Goal: Information Seeking & Learning: Learn about a topic

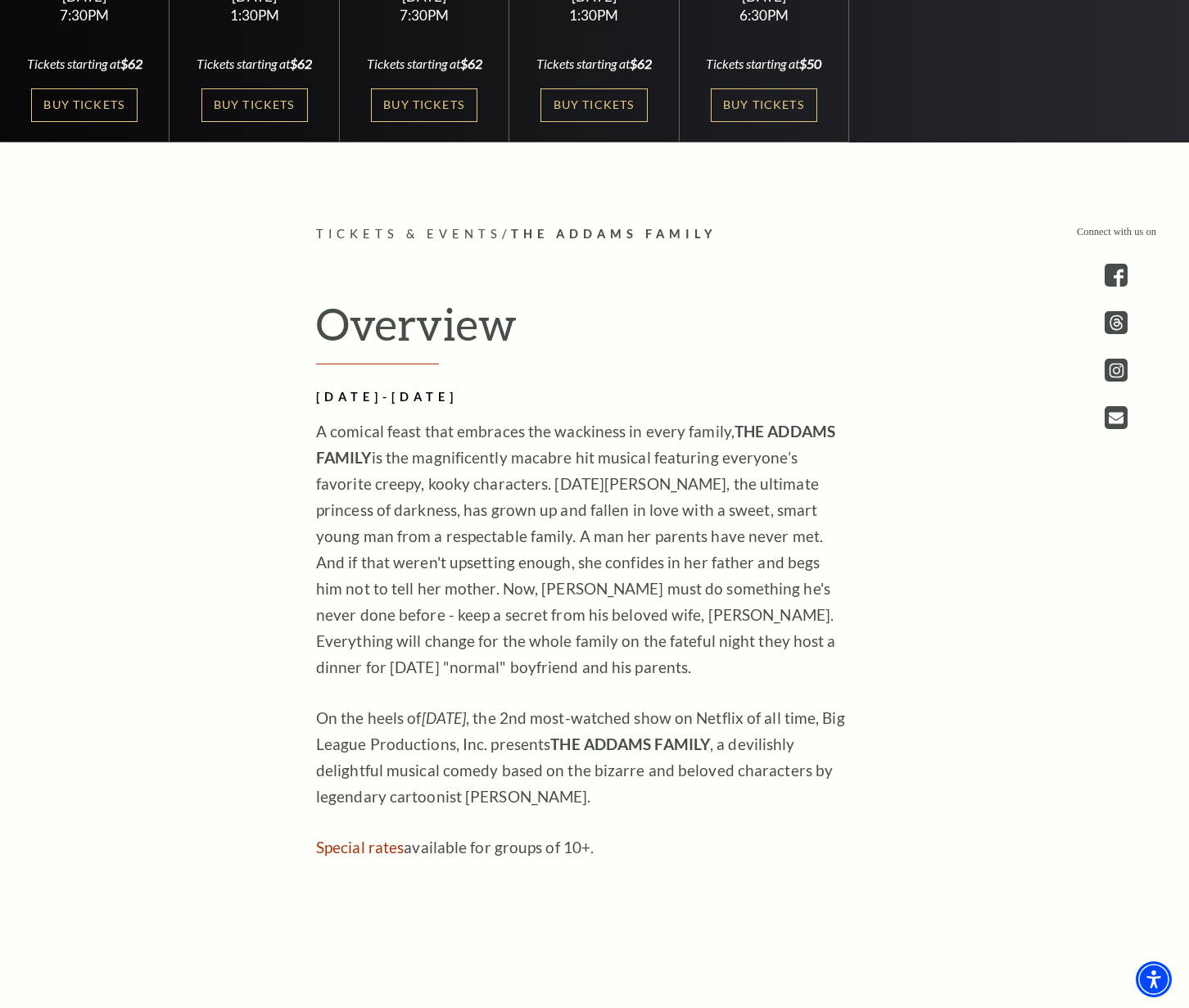
scroll to position [916, 0]
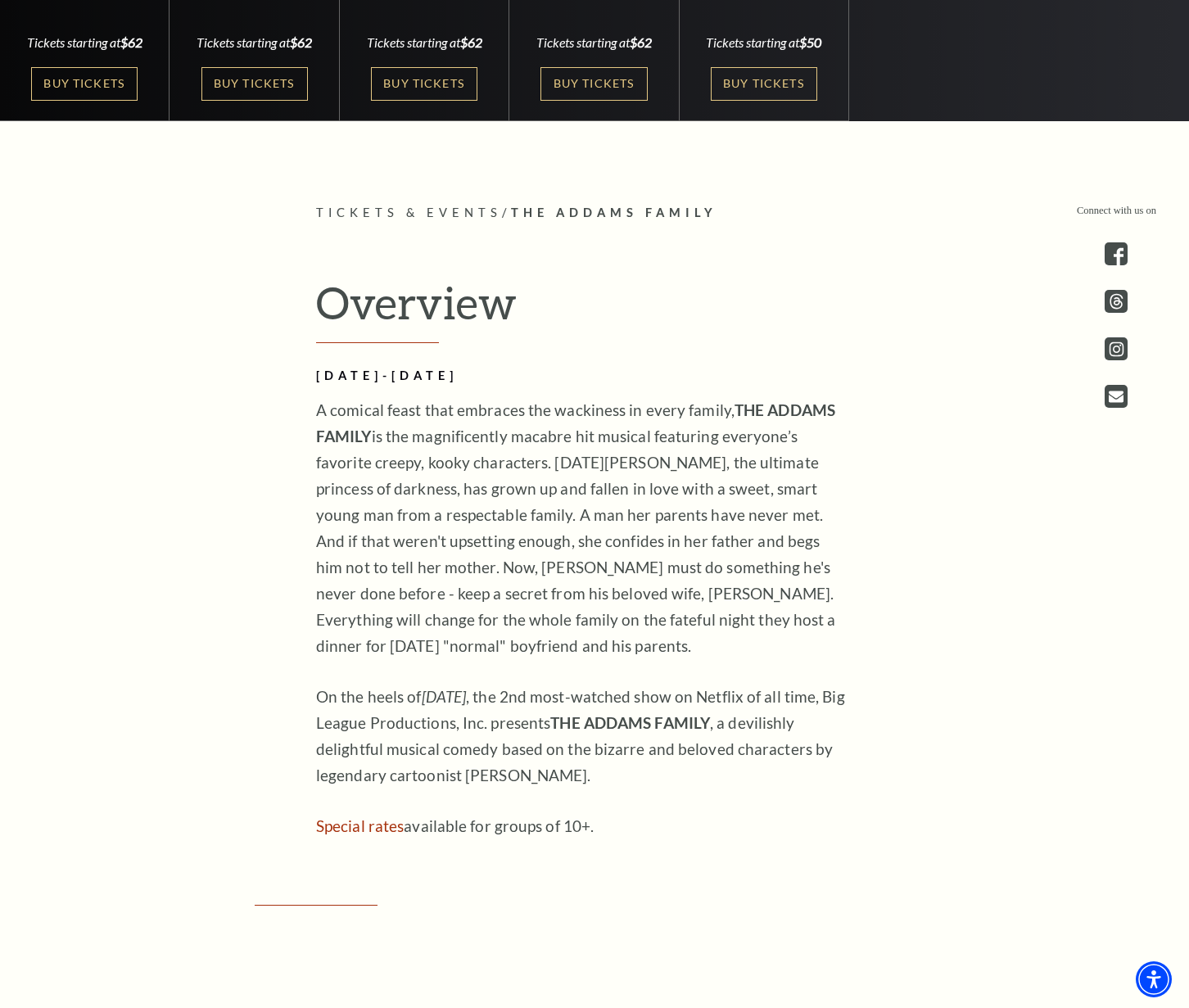
click at [486, 432] on p "A comical feast that embraces the wackiness in every family, THE ADDAMS FAMILY …" at bounding box center [582, 528] width 532 height 262
click at [462, 421] on p "A comical feast that embraces the wackiness in every family, THE ADDAMS FAMILY …" at bounding box center [582, 528] width 532 height 262
click at [476, 441] on p "A comical feast that embraces the wackiness in every family, THE ADDAMS FAMILY …" at bounding box center [582, 528] width 532 height 262
click at [611, 464] on p "A comical feast that embraces the wackiness in every family, THE ADDAMS FAMILY …" at bounding box center [582, 528] width 532 height 262
click at [609, 488] on p "A comical feast that embraces the wackiness in every family, THE ADDAMS FAMILY …" at bounding box center [582, 528] width 532 height 262
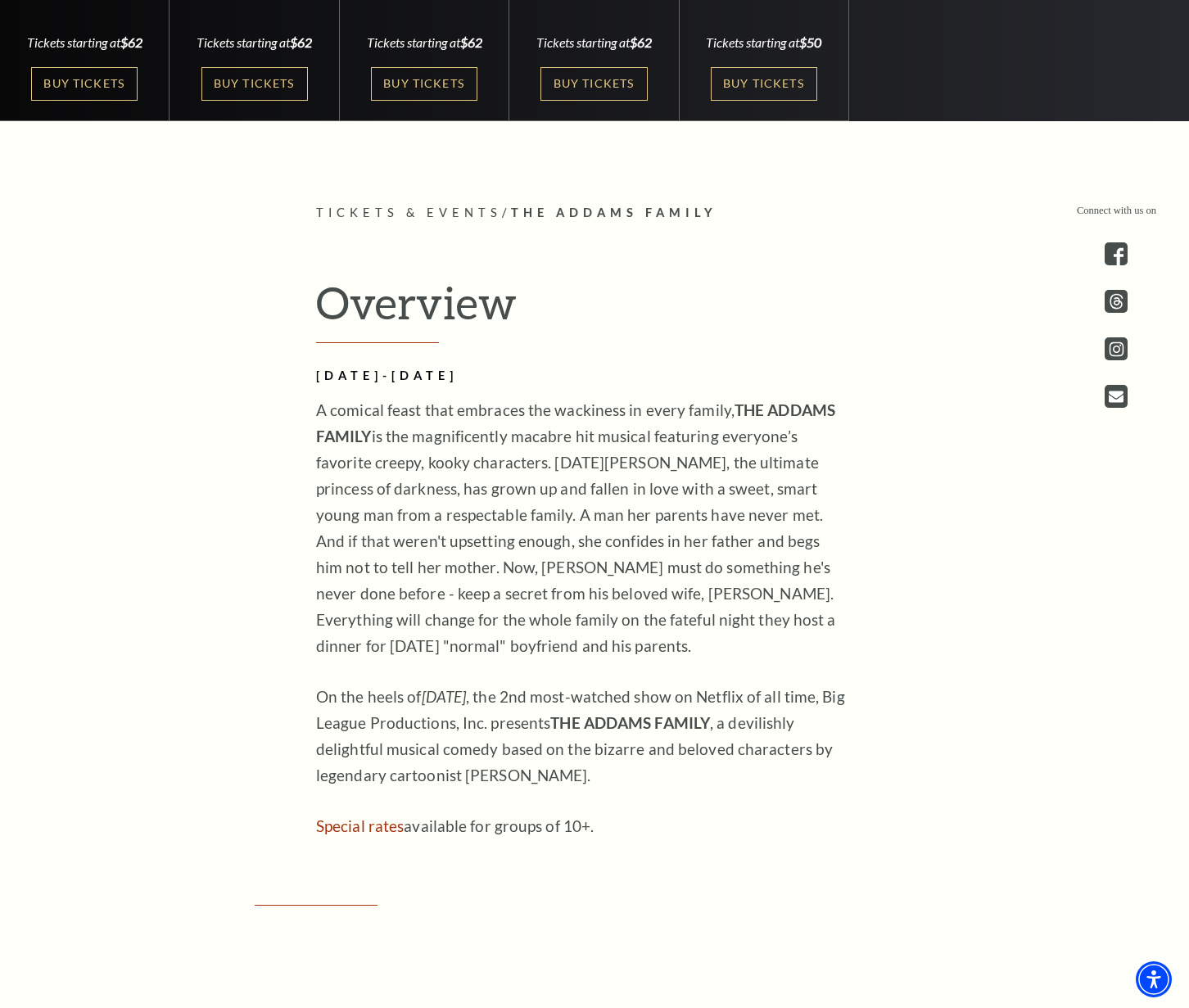
click at [659, 495] on p "A comical feast that embraces the wackiness in every family, THE ADDAMS FAMILY …" at bounding box center [582, 528] width 532 height 262
click at [646, 541] on p "A comical feast that embraces the wackiness in every family, THE ADDAMS FAMILY …" at bounding box center [582, 528] width 532 height 262
click at [388, 570] on p "A comical feast that embraces the wackiness in every family, THE ADDAMS FAMILY …" at bounding box center [582, 528] width 532 height 262
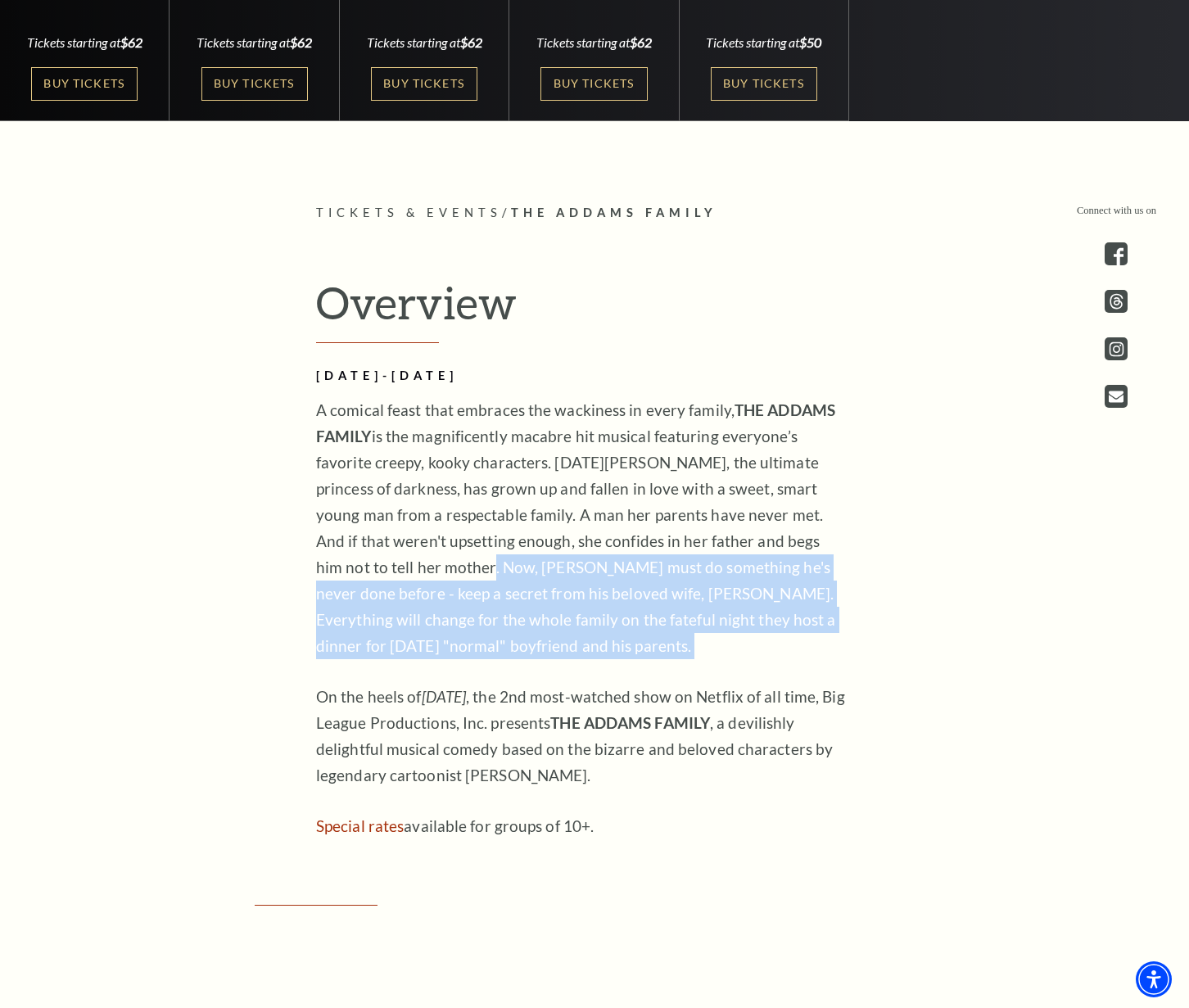
drag, startPoint x: 388, startPoint y: 570, endPoint x: 606, endPoint y: 644, distance: 230.2
click at [606, 644] on p "A comical feast that embraces the wackiness in every family, THE ADDAMS FAMILY …" at bounding box center [582, 528] width 532 height 262
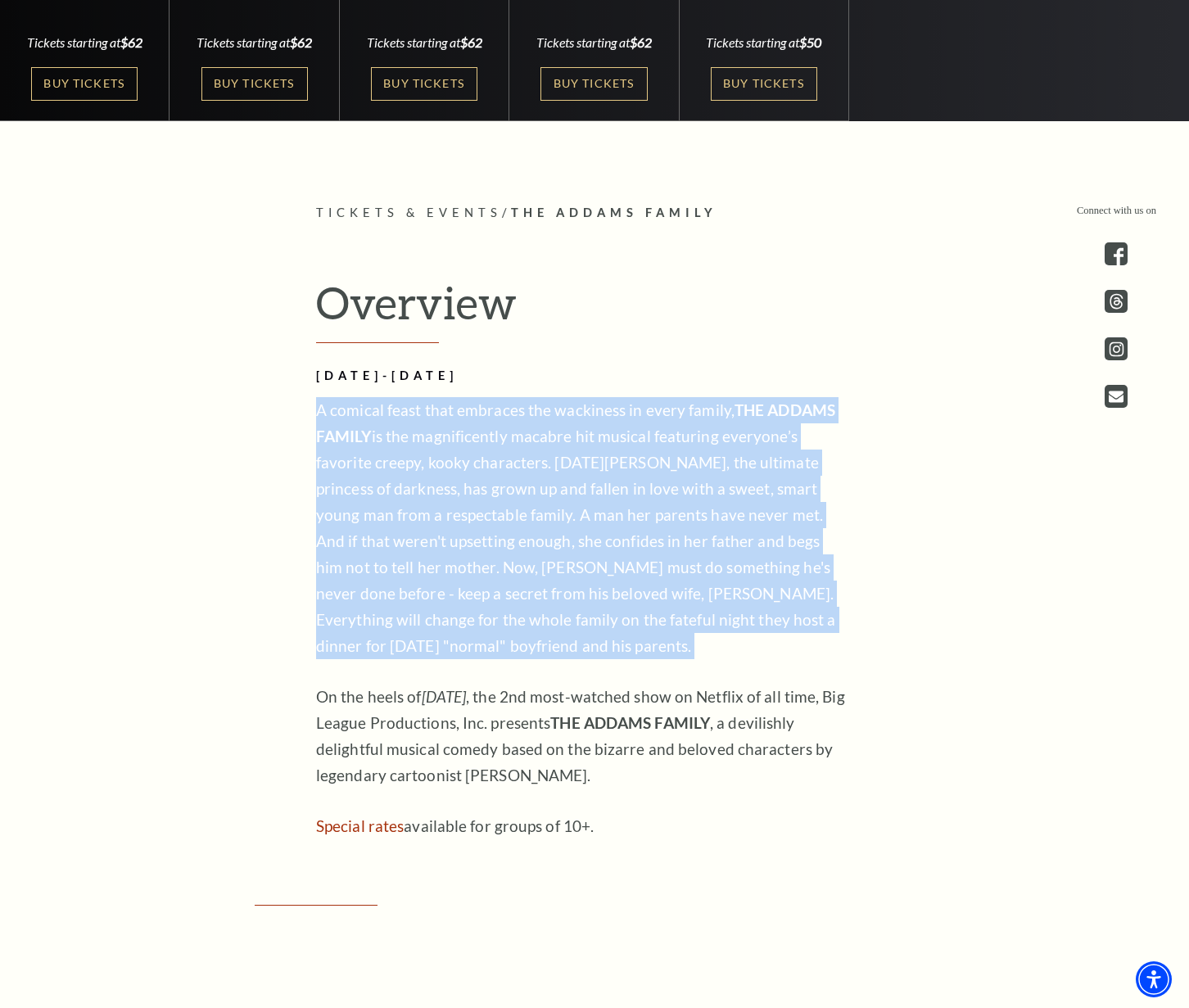
drag, startPoint x: 606, startPoint y: 644, endPoint x: 252, endPoint y: 418, distance: 420.0
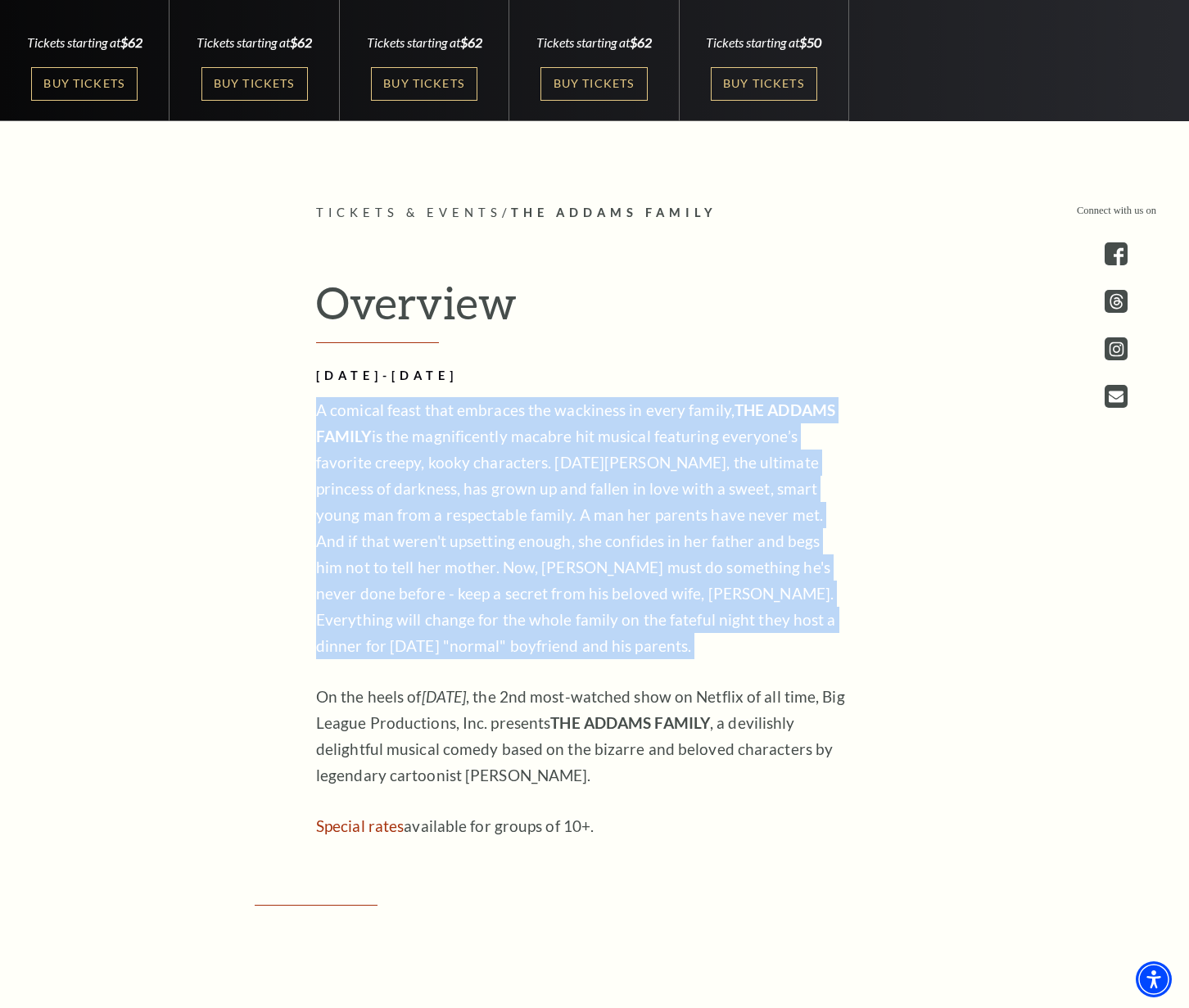
drag, startPoint x: 289, startPoint y: 408, endPoint x: 632, endPoint y: 652, distance: 420.9
click at [632, 652] on p "A comical feast that embraces the wackiness in every family, THE ADDAMS FAMILY …" at bounding box center [582, 528] width 532 height 262
drag, startPoint x: 632, startPoint y: 652, endPoint x: 317, endPoint y: 409, distance: 397.8
click at [317, 413] on p "A comical feast that embraces the wackiness in every family, THE ADDAMS FAMILY …" at bounding box center [582, 528] width 532 height 262
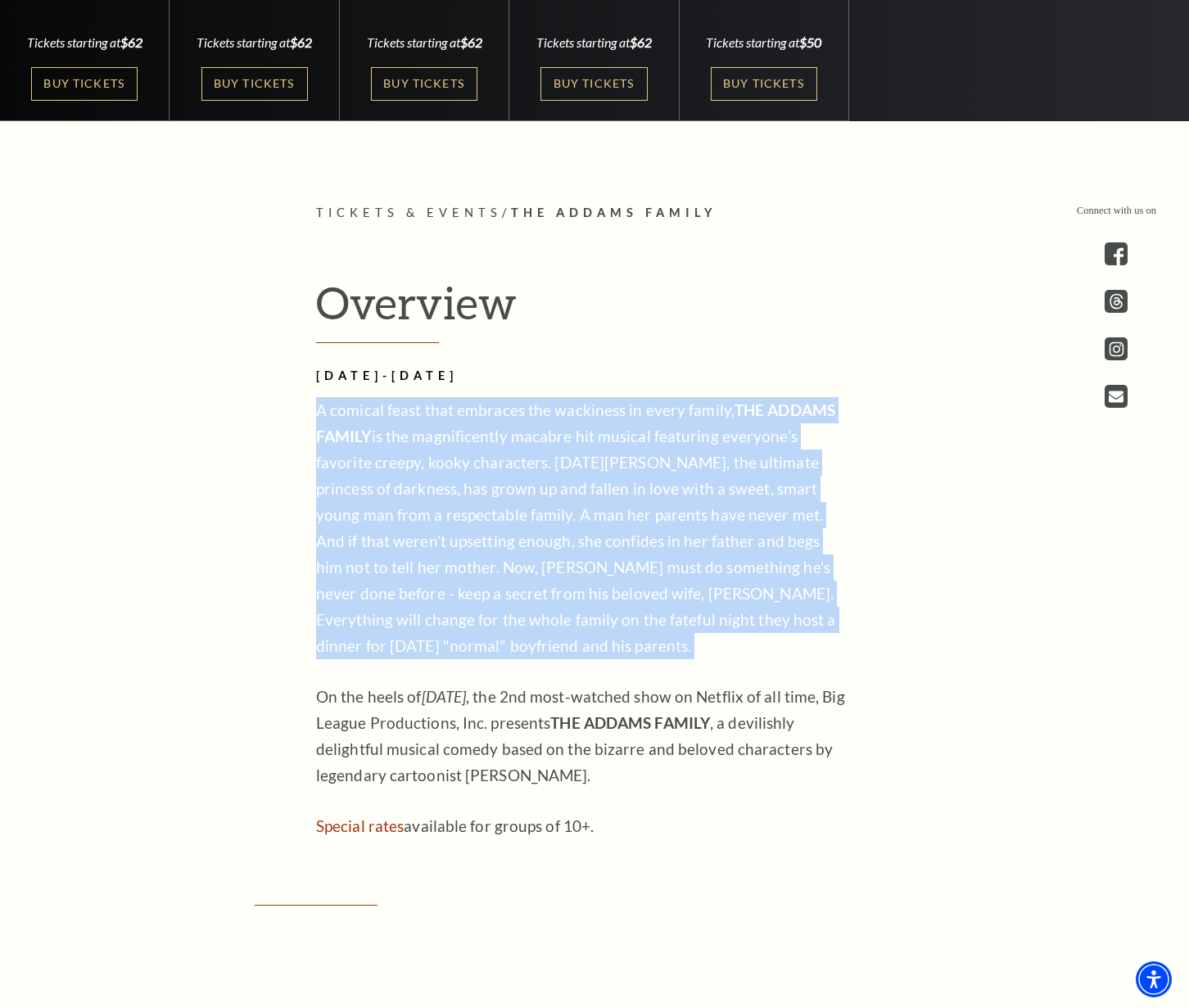
click at [317, 409] on p "A comical feast that embraces the wackiness in every family, THE ADDAMS FAMILY …" at bounding box center [582, 528] width 532 height 262
drag, startPoint x: 317, startPoint y: 408, endPoint x: 552, endPoint y: 655, distance: 340.9
click at [552, 655] on p "A comical feast that embraces the wackiness in every family, THE ADDAMS FAMILY …" at bounding box center [582, 528] width 532 height 262
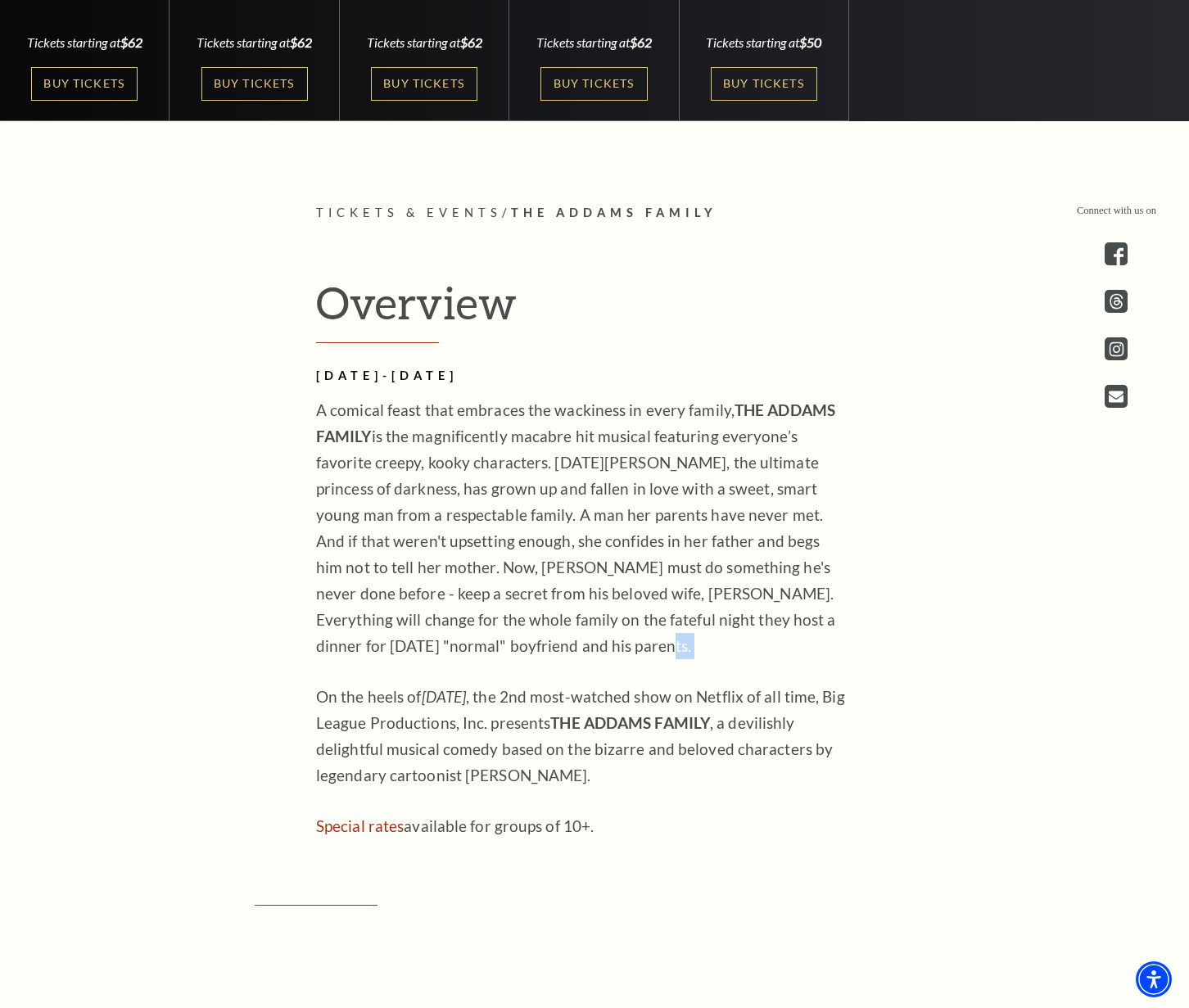
click at [552, 647] on p "A comical feast that embraces the wackiness in every family, THE ADDAMS FAMILY …" at bounding box center [582, 528] width 532 height 262
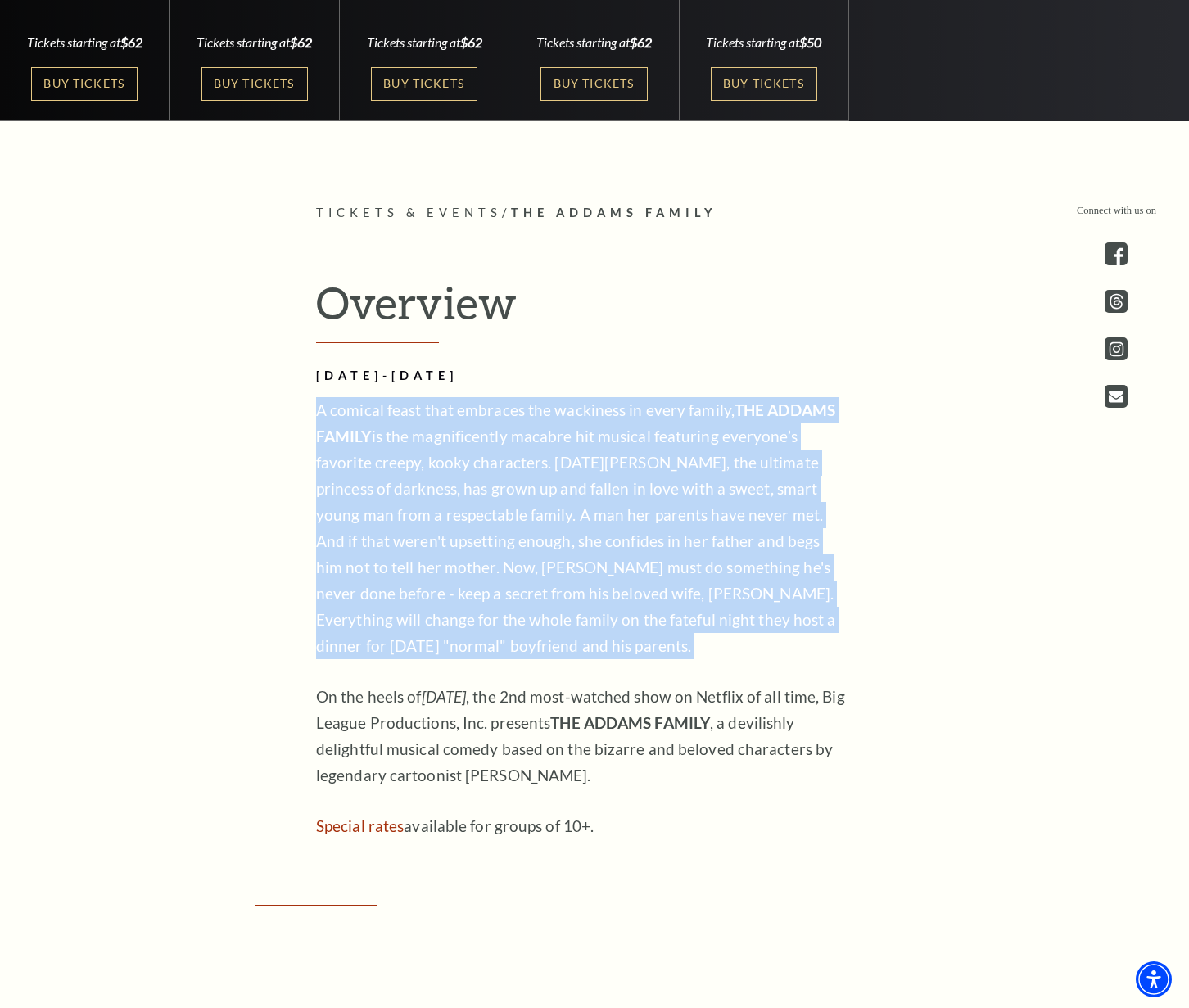
drag, startPoint x: 552, startPoint y: 647, endPoint x: 262, endPoint y: 387, distance: 389.5
drag, startPoint x: 293, startPoint y: 401, endPoint x: 670, endPoint y: 667, distance: 461.4
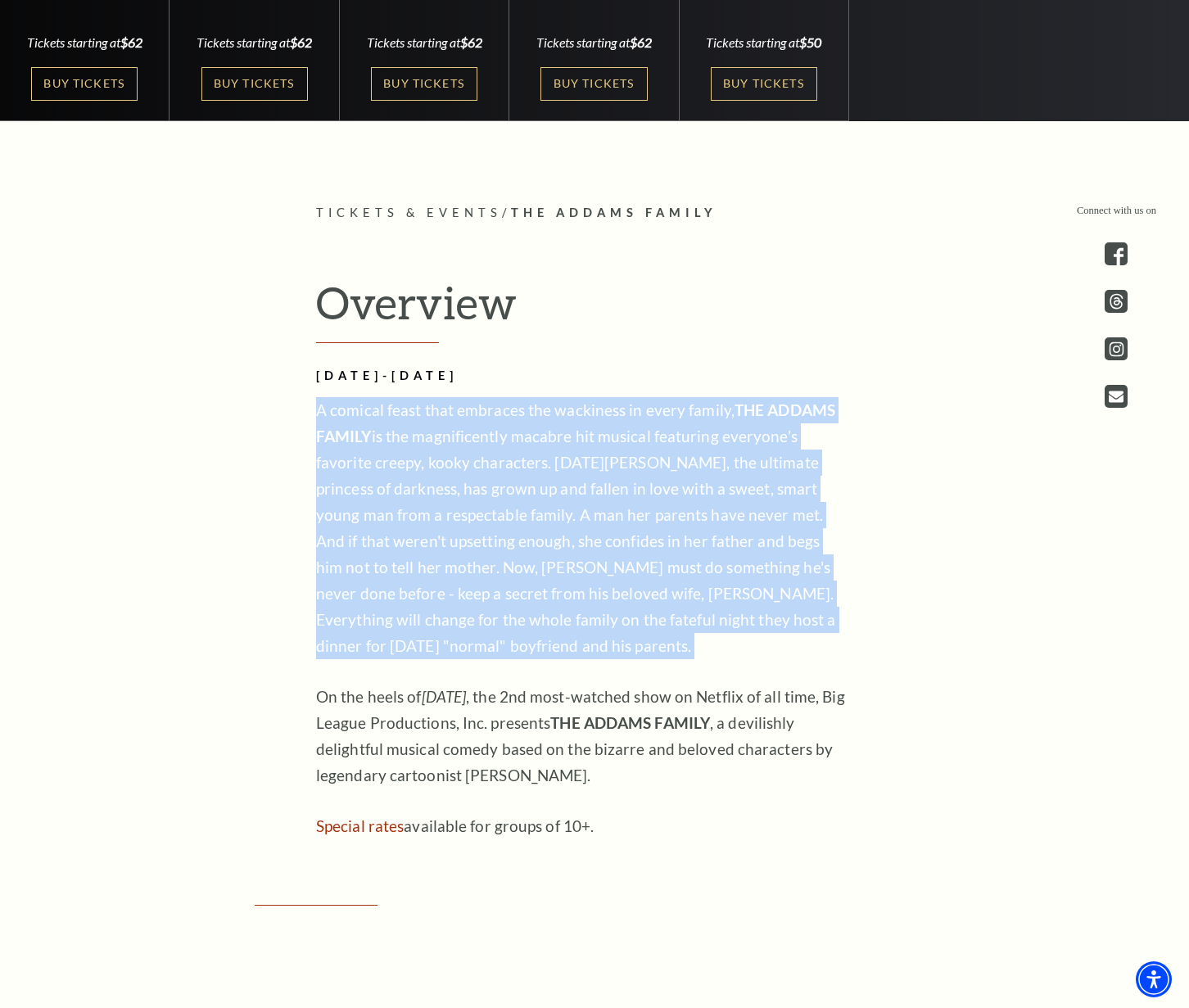
click at [670, 667] on div "[DATE]-[DATE] A comical feast that embraces the wackiness in every family, THE …" at bounding box center [582, 602] width 532 height 473
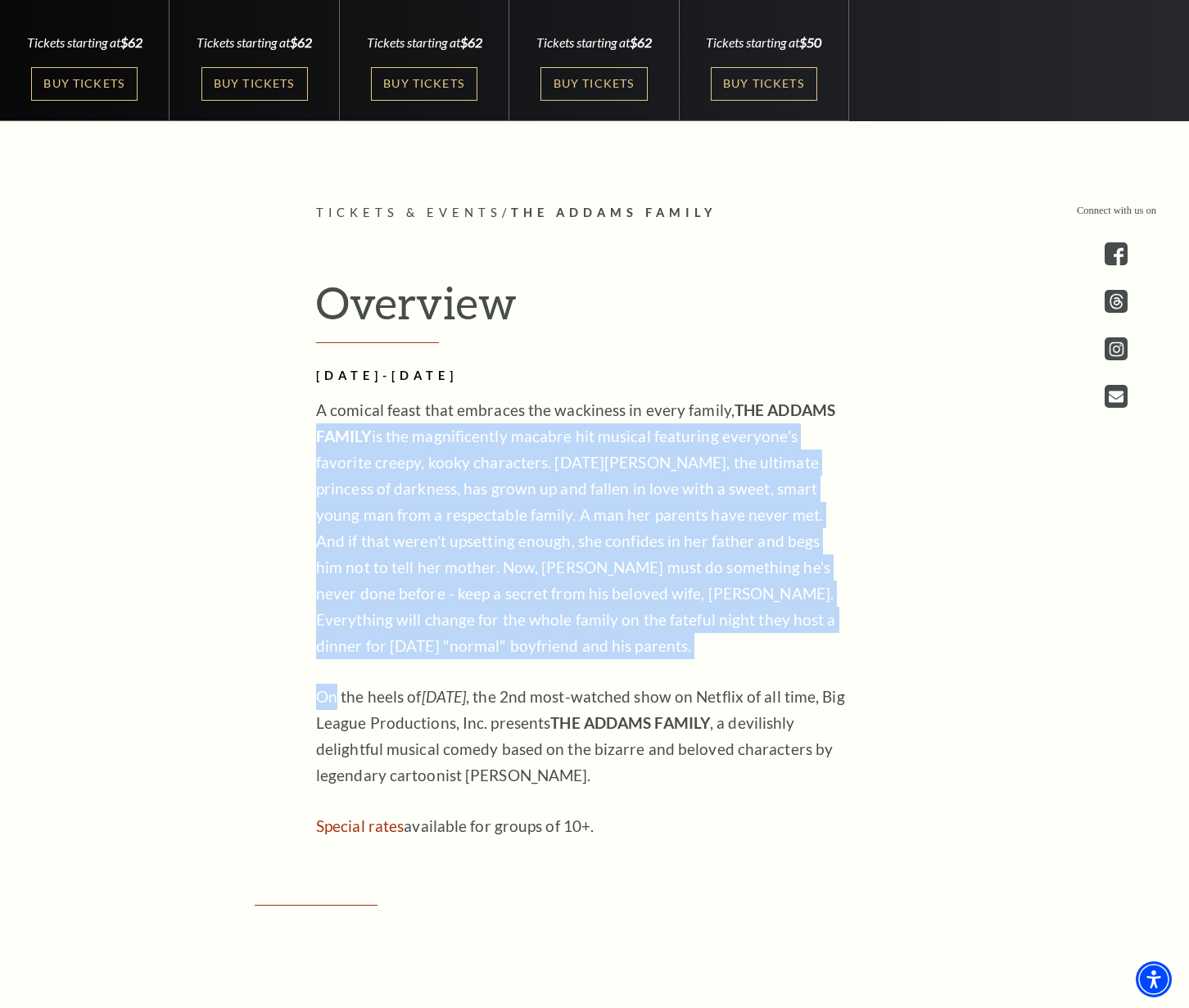
drag, startPoint x: 662, startPoint y: 665, endPoint x: 325, endPoint y: 448, distance: 400.8
click at [325, 448] on div "[DATE]-[DATE] A comical feast that embraces the wackiness in every family, THE …" at bounding box center [582, 602] width 532 height 473
click at [333, 434] on strong "THE ADDAMS FAMILY" at bounding box center [576, 423] width 519 height 45
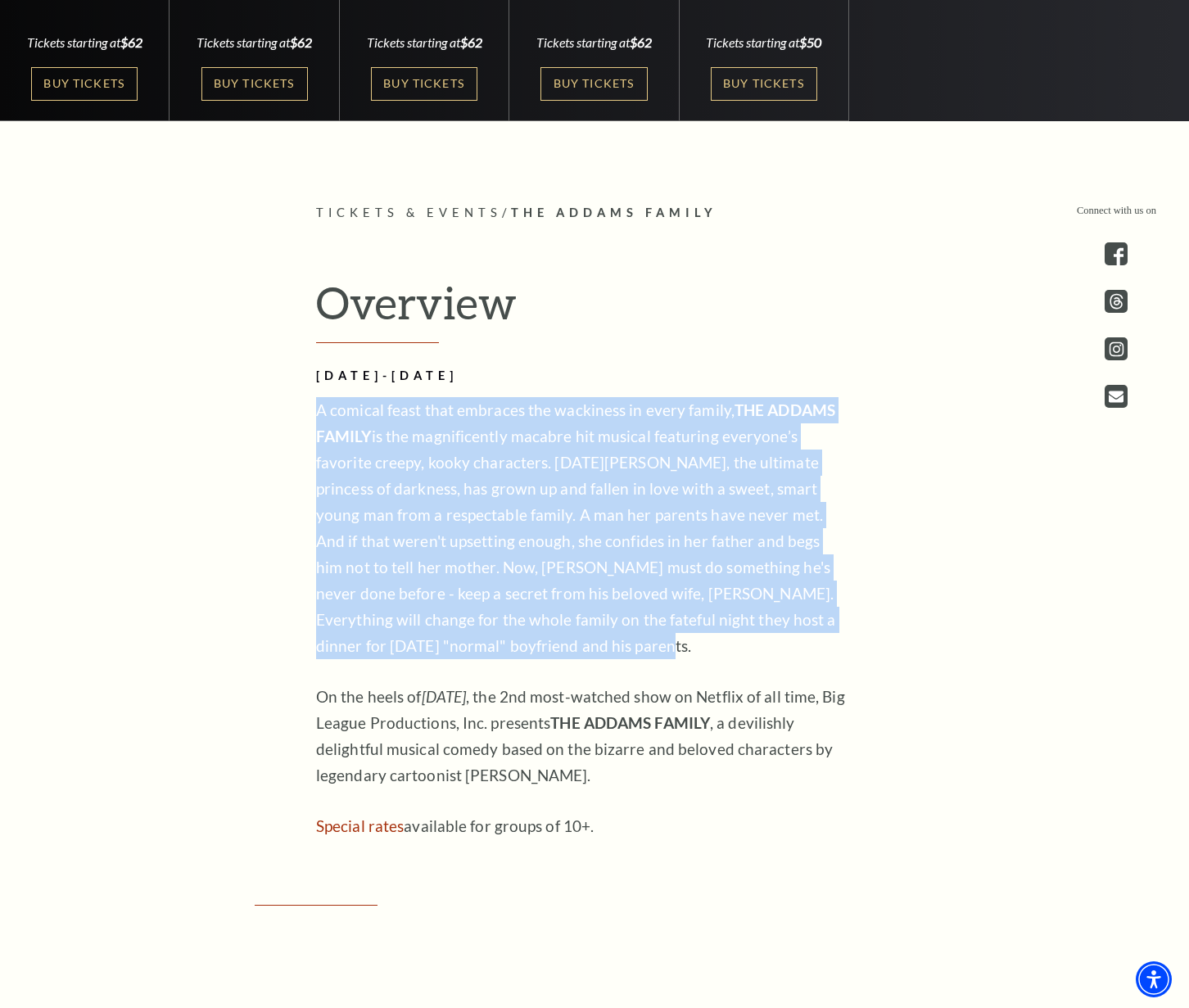
drag, startPoint x: 310, startPoint y: 415, endPoint x: 553, endPoint y: 656, distance: 342.2
click at [553, 656] on div "Overview [DATE]-[DATE] A comical feast that embraces the wackiness in every fam…" at bounding box center [594, 558] width 589 height 563
click at [553, 655] on p "A comical feast that embraces the wackiness in every family, THE ADDAMS FAMILY …" at bounding box center [582, 528] width 532 height 262
drag, startPoint x: 369, startPoint y: 469, endPoint x: 305, endPoint y: 391, distance: 100.9
click at [305, 391] on div "Overview [DATE]-[DATE] A comical feast that embraces the wackiness in every fam…" at bounding box center [594, 558] width 589 height 563
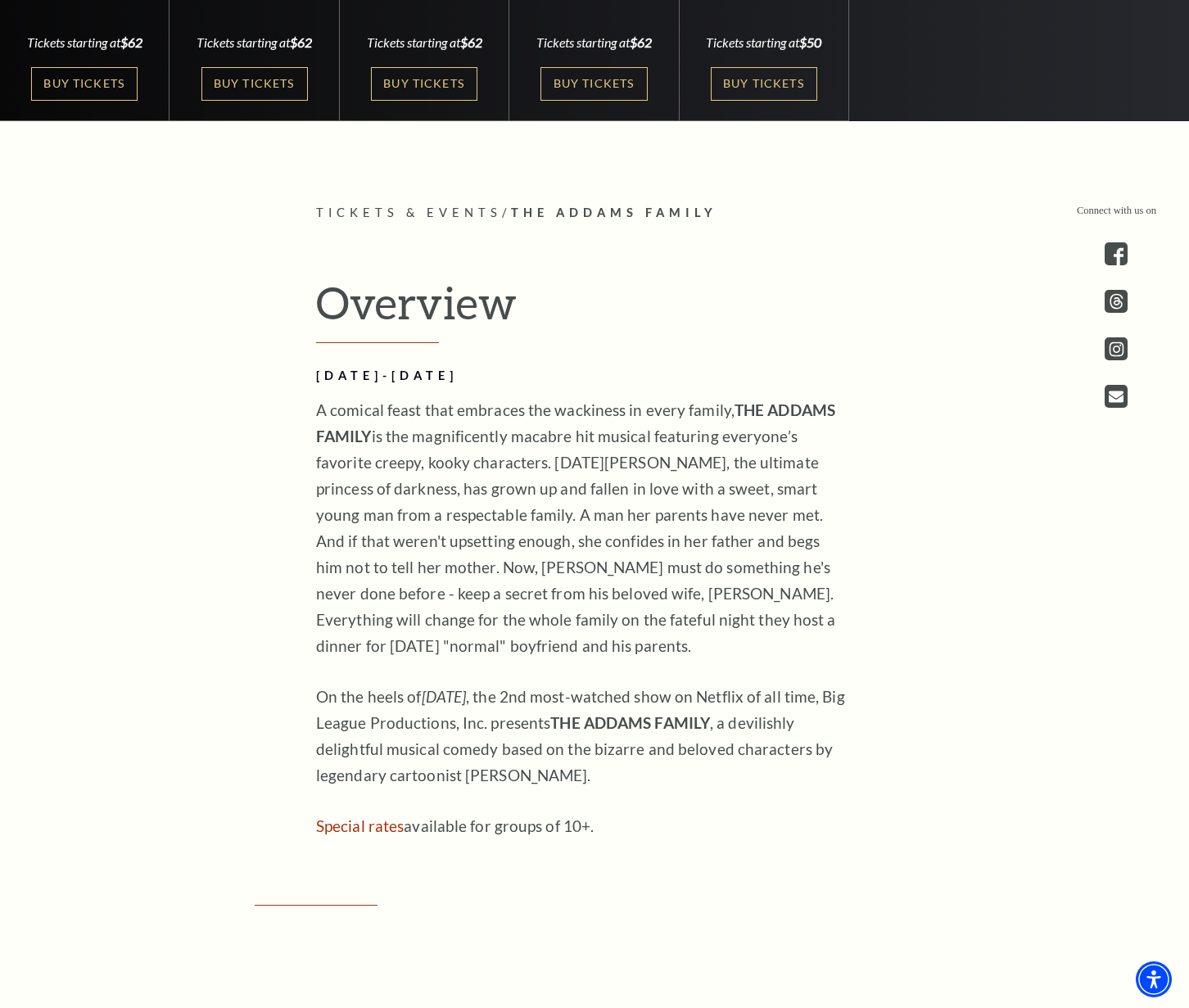
click at [305, 408] on div "Overview [DATE]-[DATE] A comical feast that embraces the wackiness in every fam…" at bounding box center [594, 558] width 589 height 563
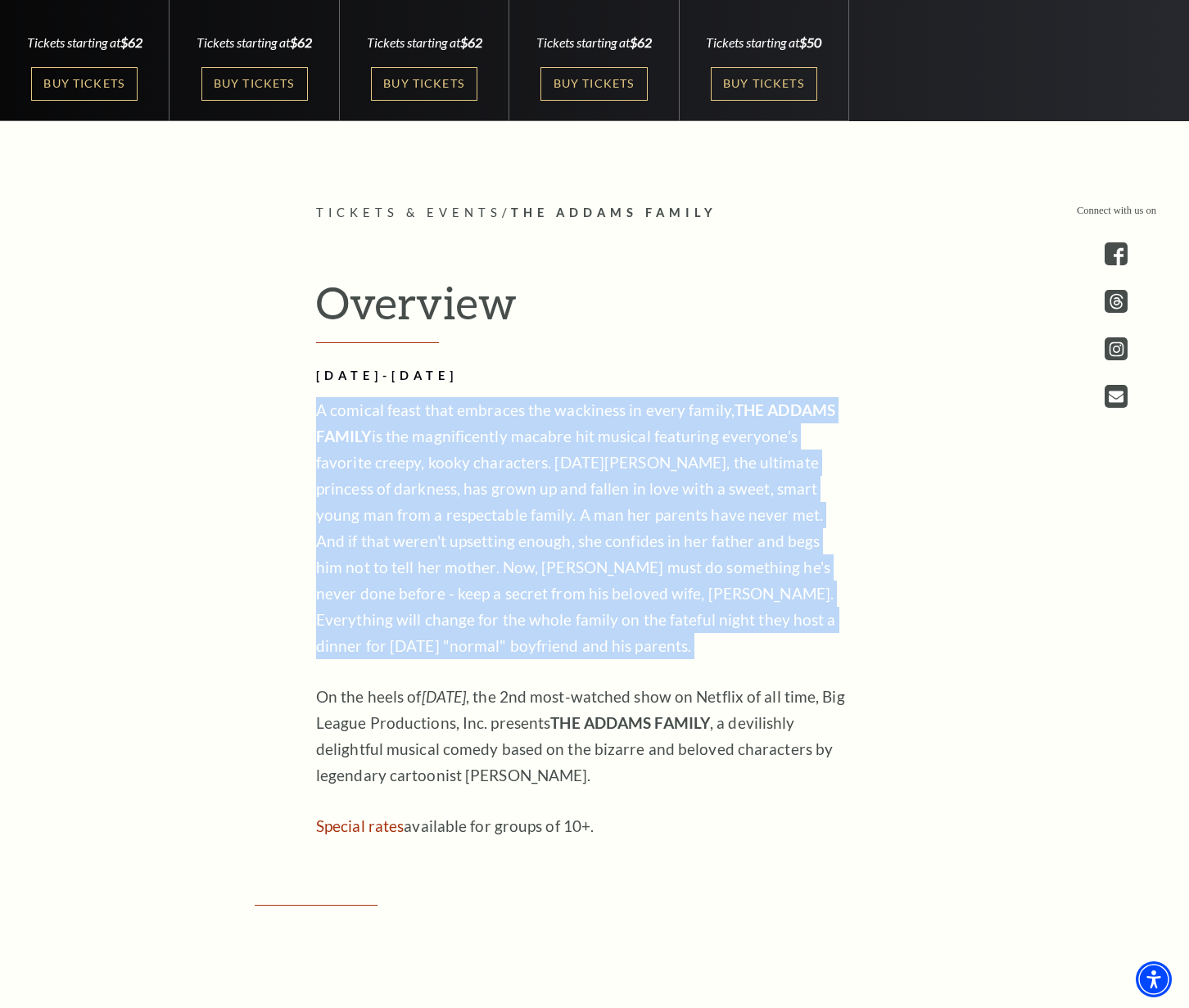
drag, startPoint x: 305, startPoint y: 409, endPoint x: 607, endPoint y: 633, distance: 376.0
click at [607, 633] on div "Overview [DATE]-[DATE] A comical feast that embraces the wackiness in every fam…" at bounding box center [594, 558] width 589 height 563
click at [607, 639] on p "A comical feast that embraces the wackiness in every family, THE ADDAMS FAMILY …" at bounding box center [582, 528] width 532 height 262
drag, startPoint x: 607, startPoint y: 639, endPoint x: 298, endPoint y: 405, distance: 387.6
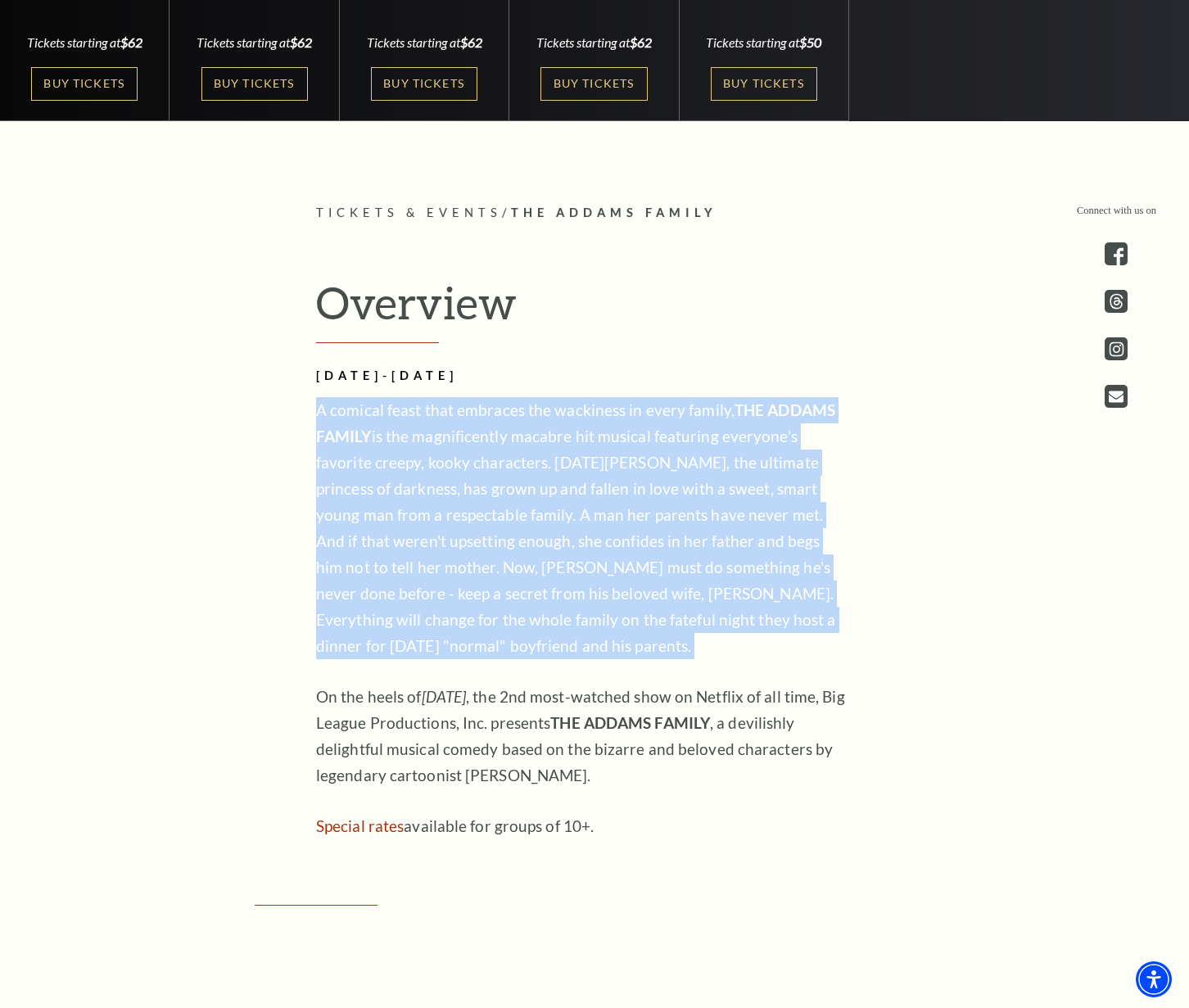
drag, startPoint x: 298, startPoint y: 405, endPoint x: 579, endPoint y: 655, distance: 376.1
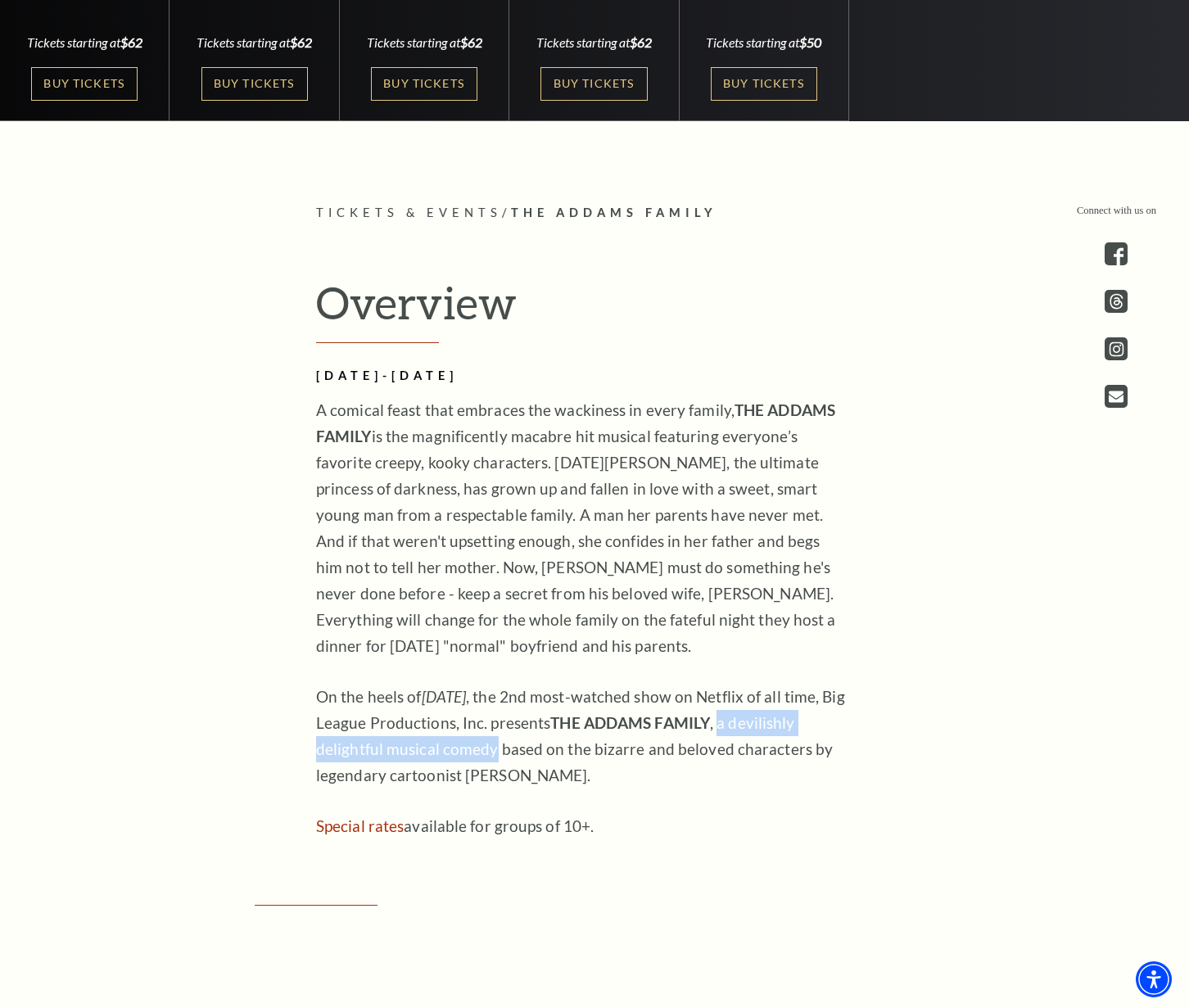
drag, startPoint x: 741, startPoint y: 722, endPoint x: 494, endPoint y: 752, distance: 248.8
click at [494, 752] on p "On the heels of [DATE] most-watched show on Netflix of all time, Big League Pro…" at bounding box center [582, 735] width 532 height 104
copy p "a devilishly delightful musical comedy"
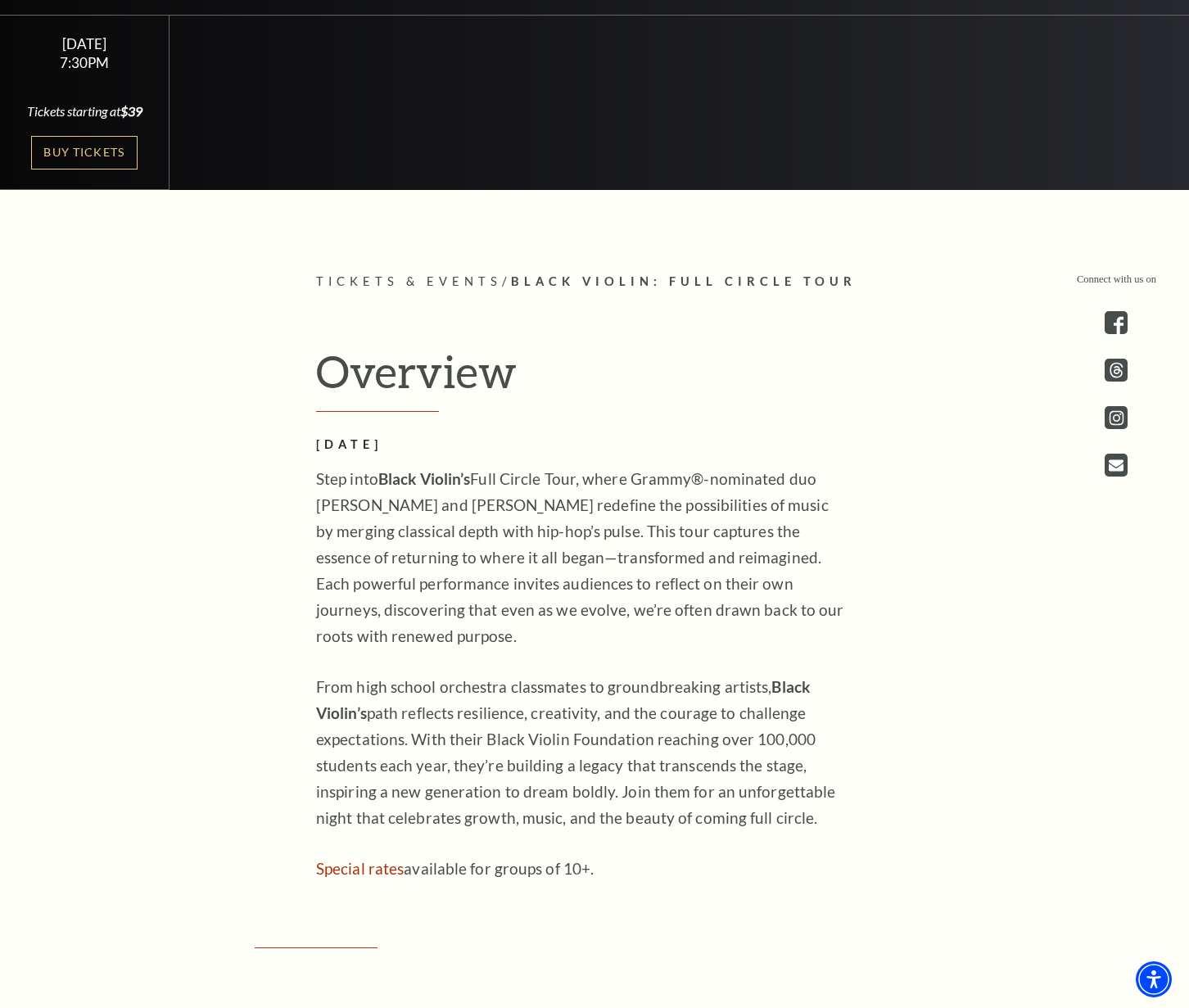
scroll to position [931, 0]
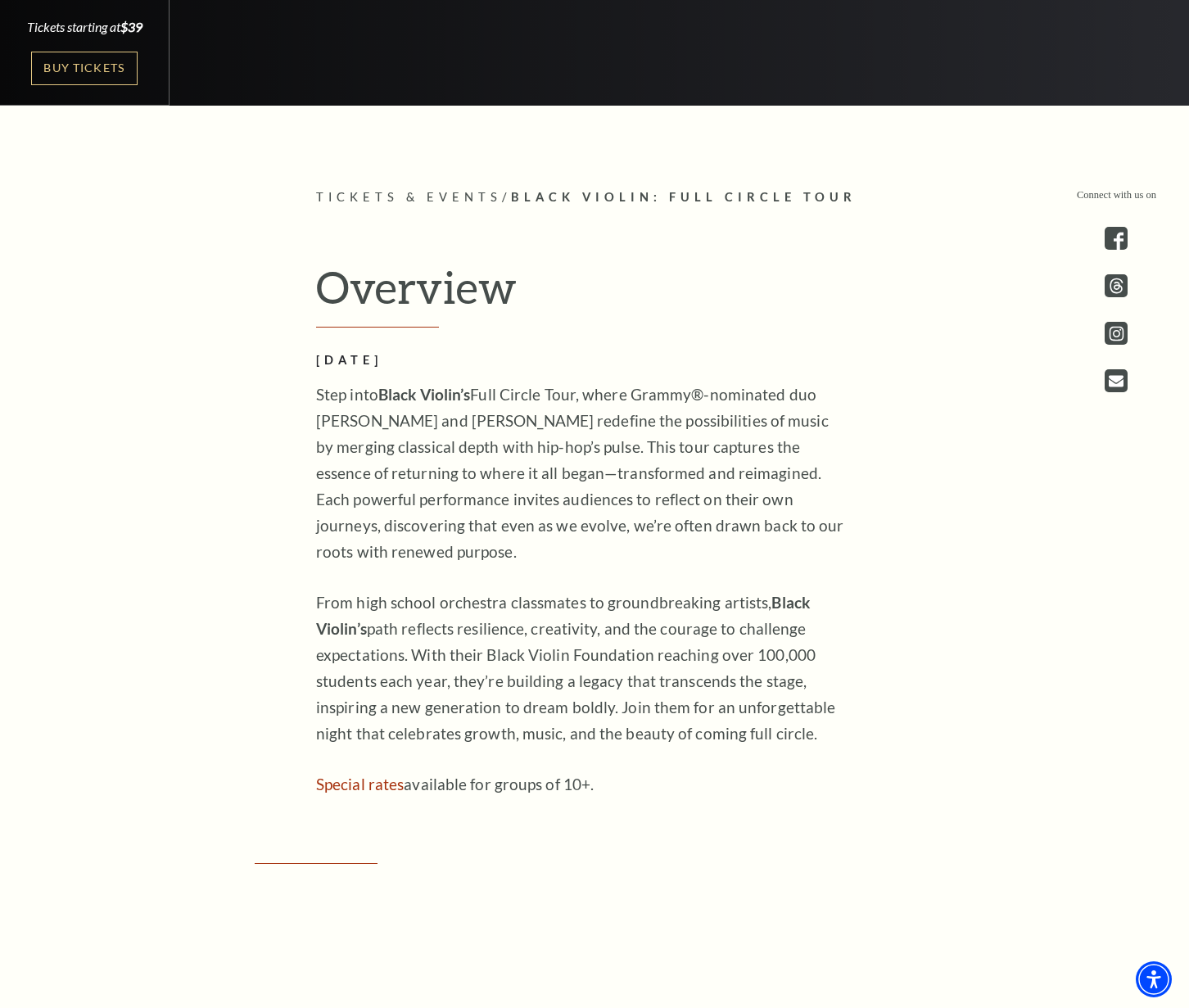
click at [343, 415] on p "Step into Black Violin’s Full Circle Tour, where Grammy®-nominated duo Wil Bapt…" at bounding box center [582, 473] width 532 height 184
click at [645, 397] on p "Step into Black Violin’s Full Circle Tour, where Grammy®-nominated duo Wil Bapt…" at bounding box center [582, 473] width 532 height 184
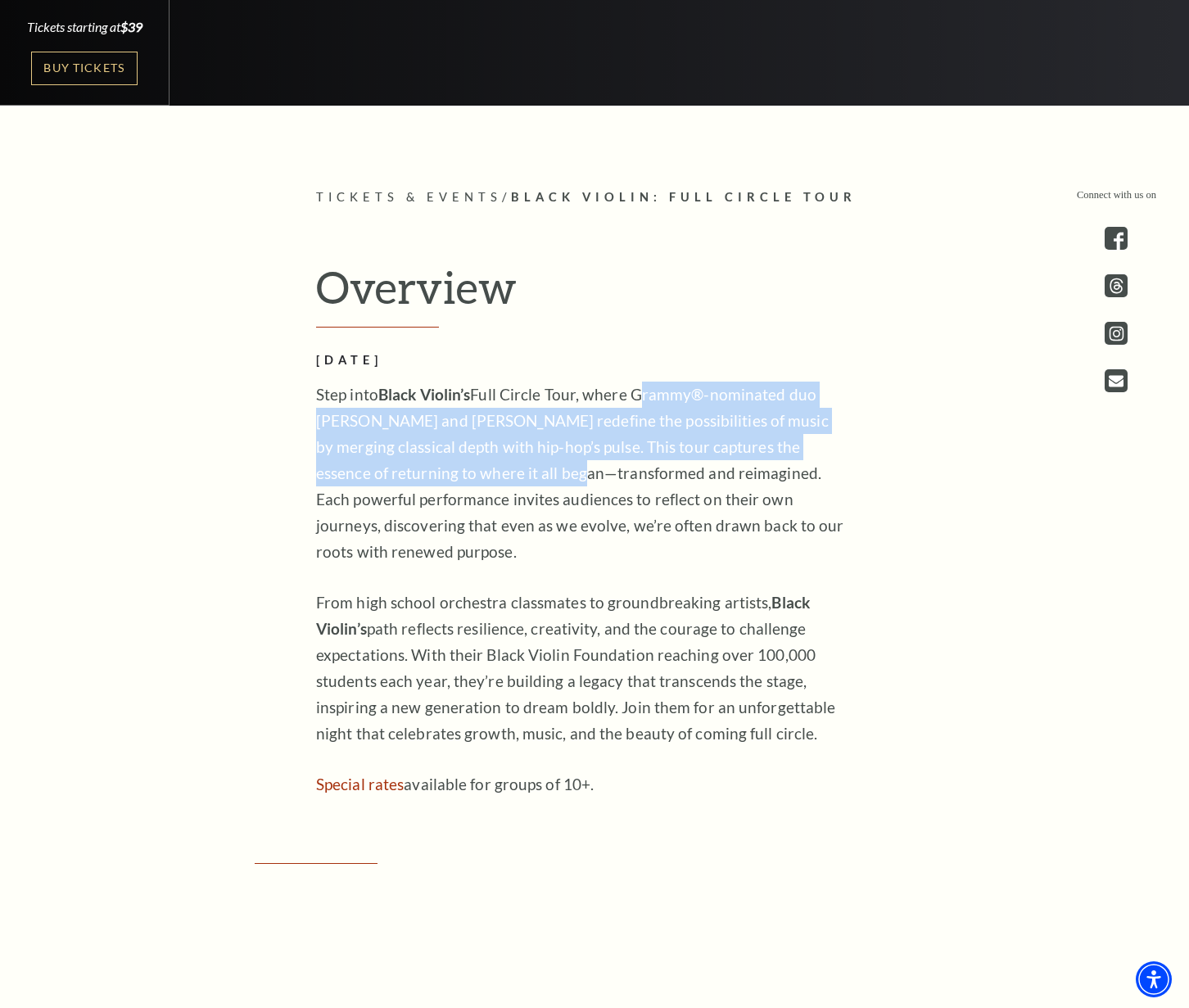
drag, startPoint x: 645, startPoint y: 397, endPoint x: 525, endPoint y: 469, distance: 139.9
click at [523, 469] on p "Step into Black Violin’s Full Circle Tour, where Grammy®-nominated duo Wil Bapt…" at bounding box center [582, 473] width 532 height 184
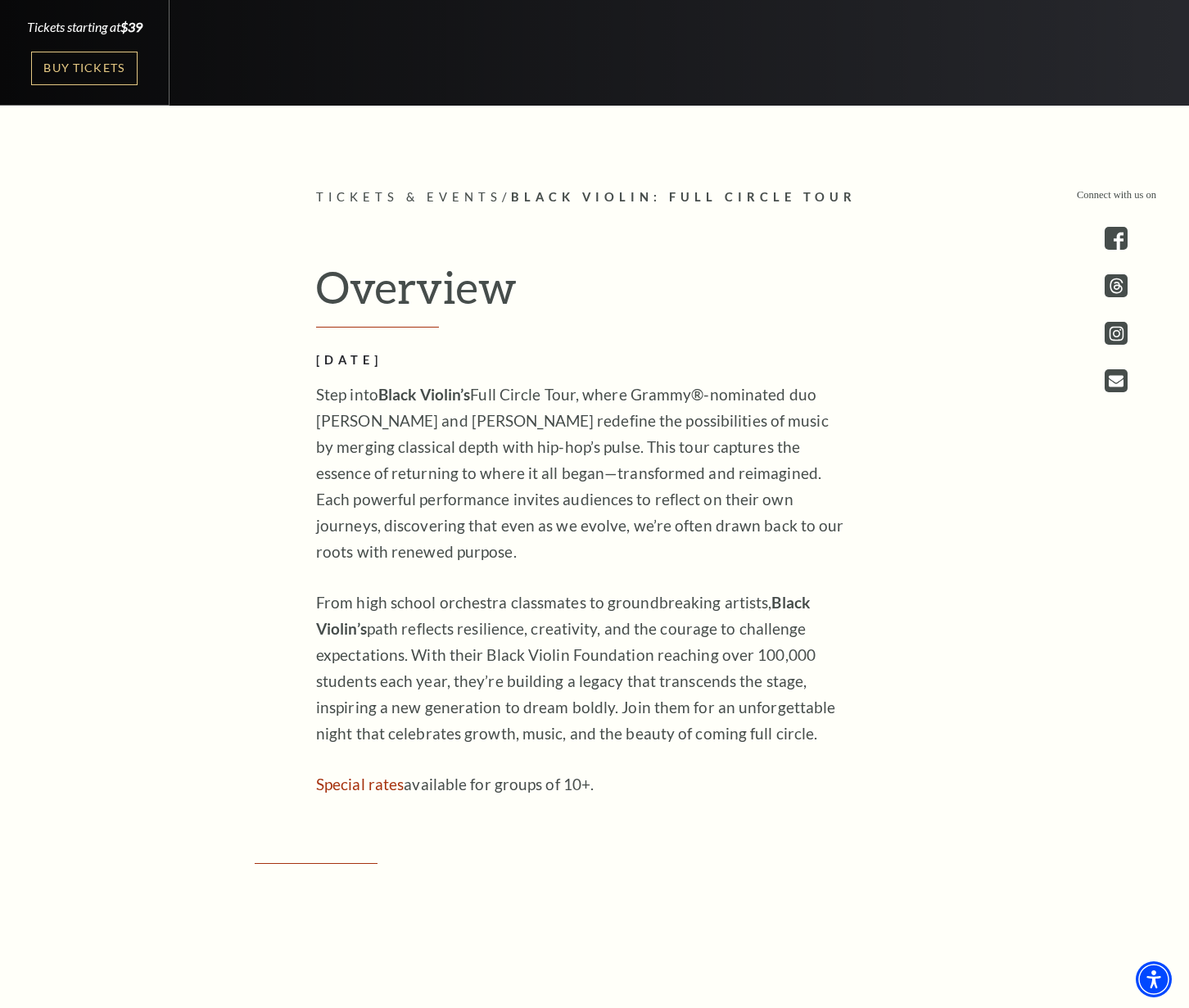
click at [524, 499] on p "Step into Black Violin’s Full Circle Tour, where Grammy®-nominated duo Wil Bapt…" at bounding box center [582, 473] width 532 height 184
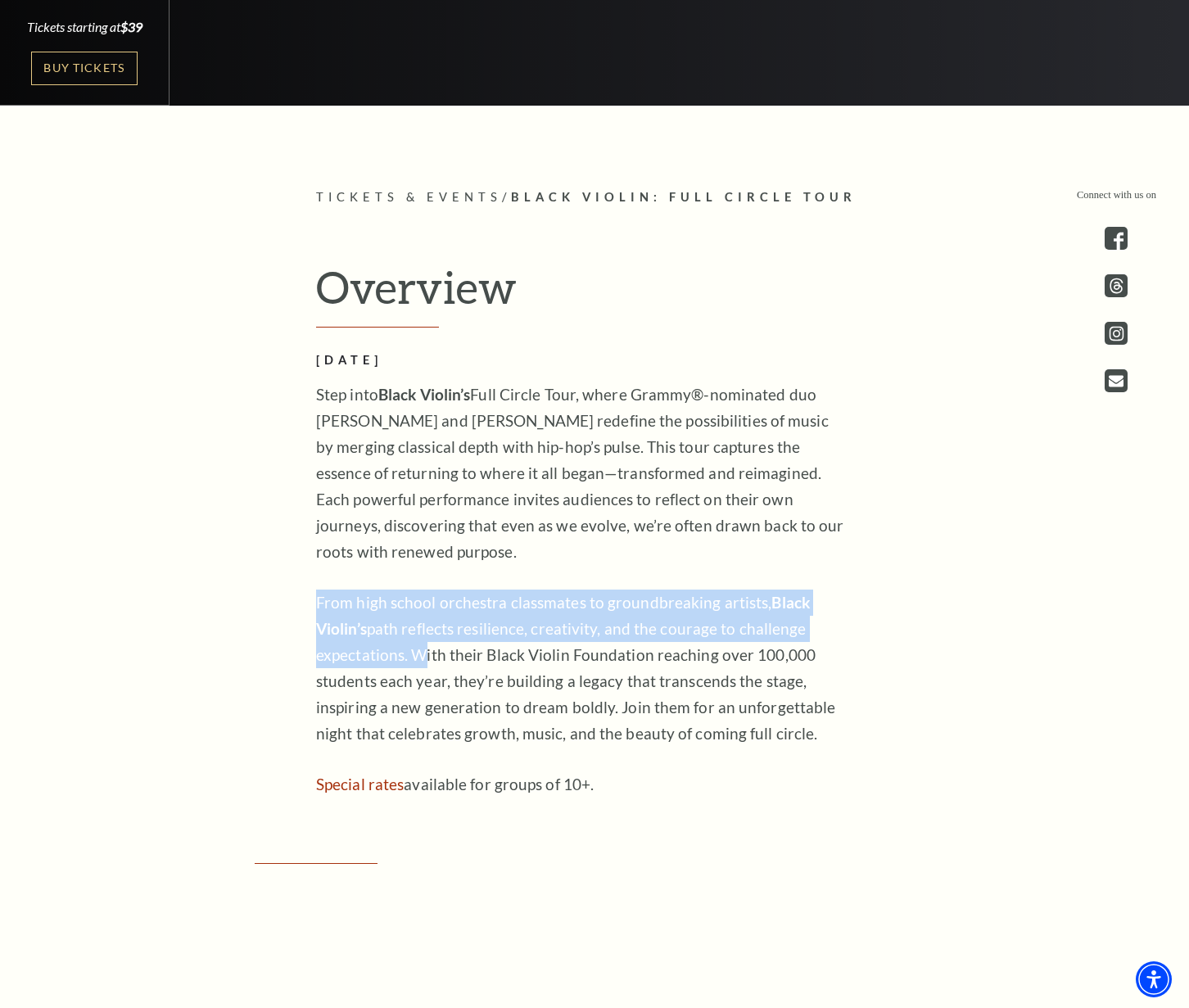
drag, startPoint x: 311, startPoint y: 602, endPoint x: 412, endPoint y: 654, distance: 113.6
click at [412, 654] on div "Overview November 4, 2025 Step into Black Violin’s Full Circle Tour, where Gram…" at bounding box center [594, 529] width 589 height 537
copy p "From high school orchestra classmates to groundbreaking artists, Black Violin’s…"
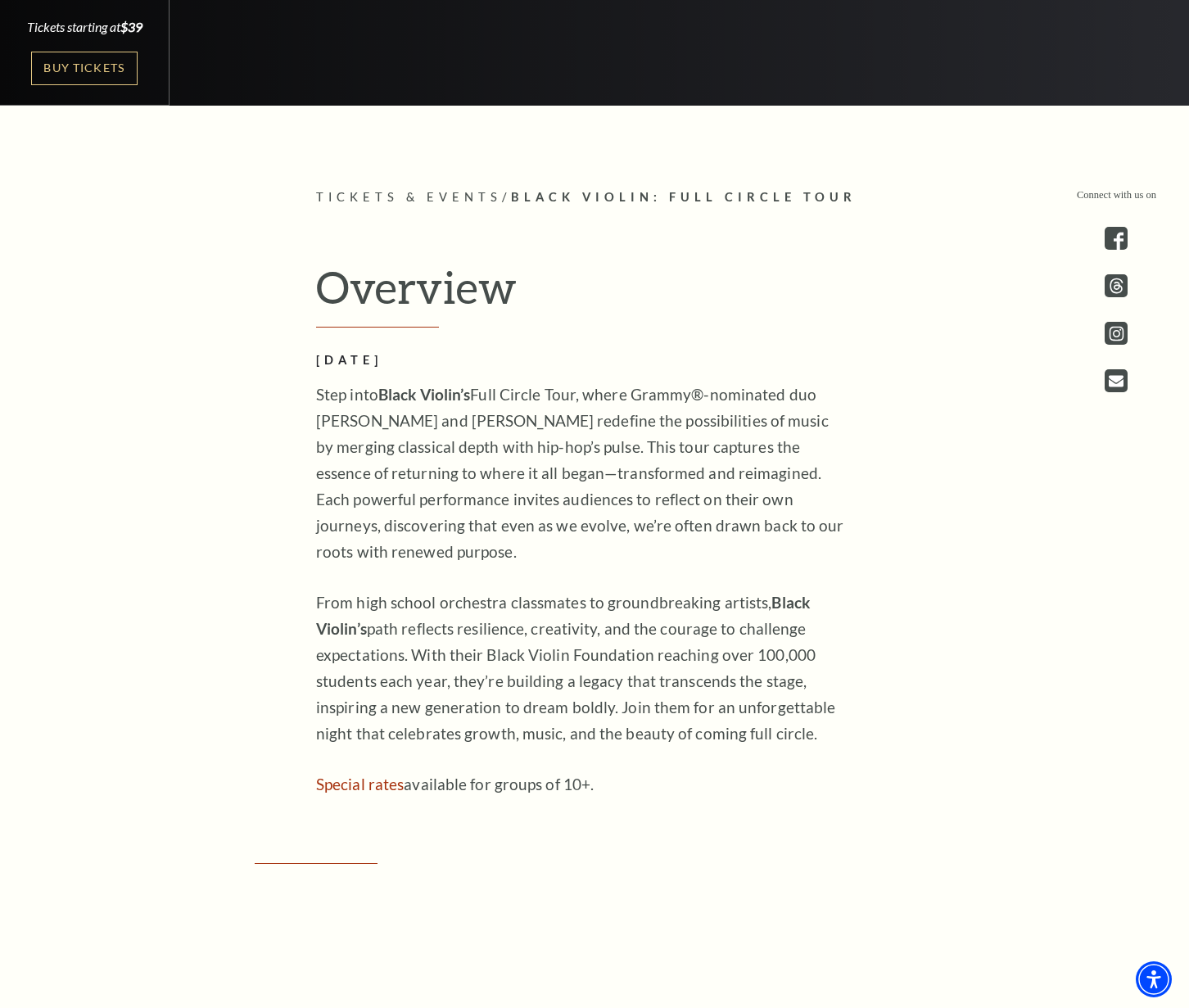
click at [626, 442] on p "Step into Black Violin’s Full Circle Tour, where Grammy®-nominated duo Wil Bapt…" at bounding box center [582, 473] width 532 height 184
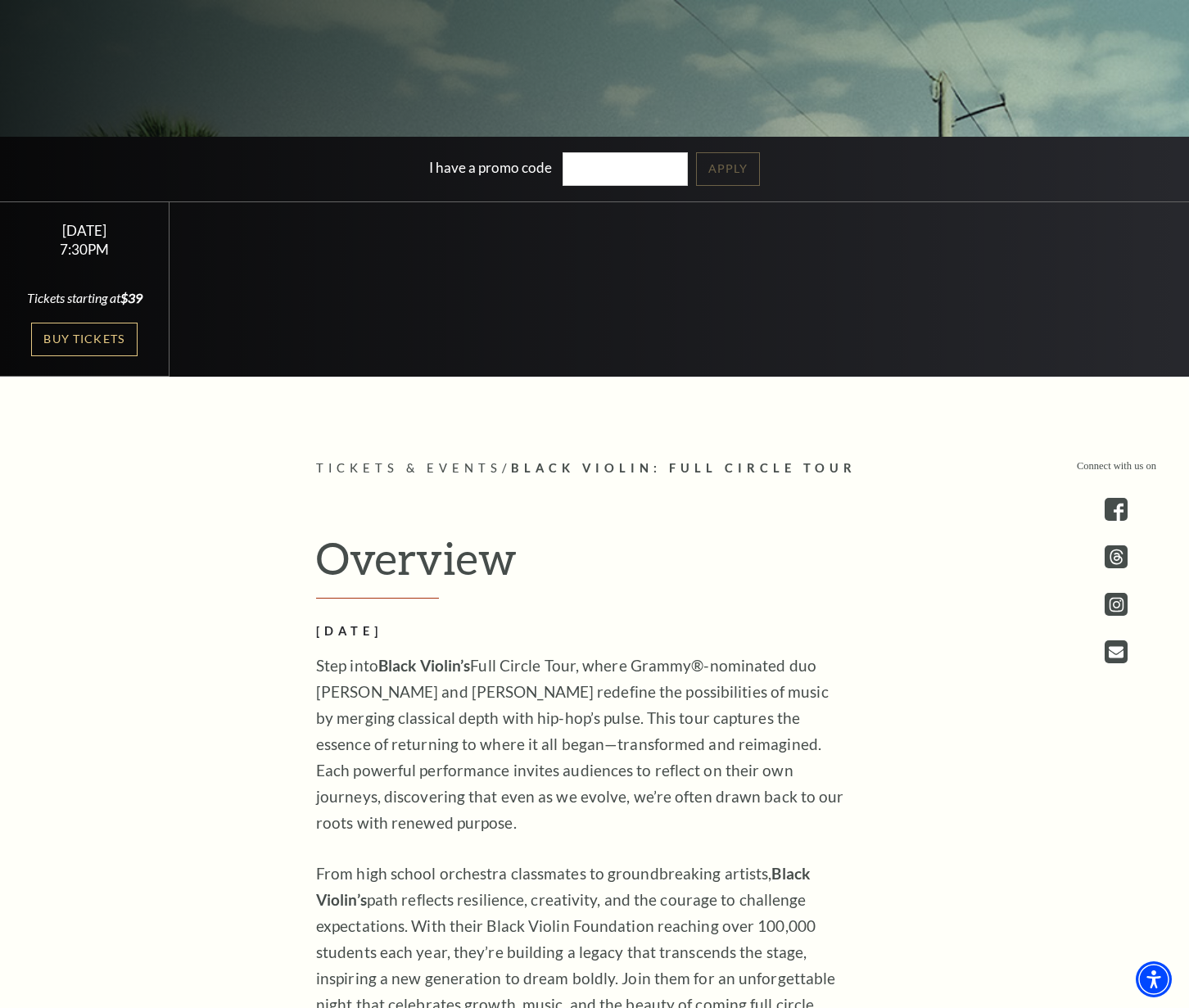
click at [596, 639] on h2 "[DATE]" at bounding box center [582, 632] width 532 height 21
